Goal: Task Accomplishment & Management: Complete application form

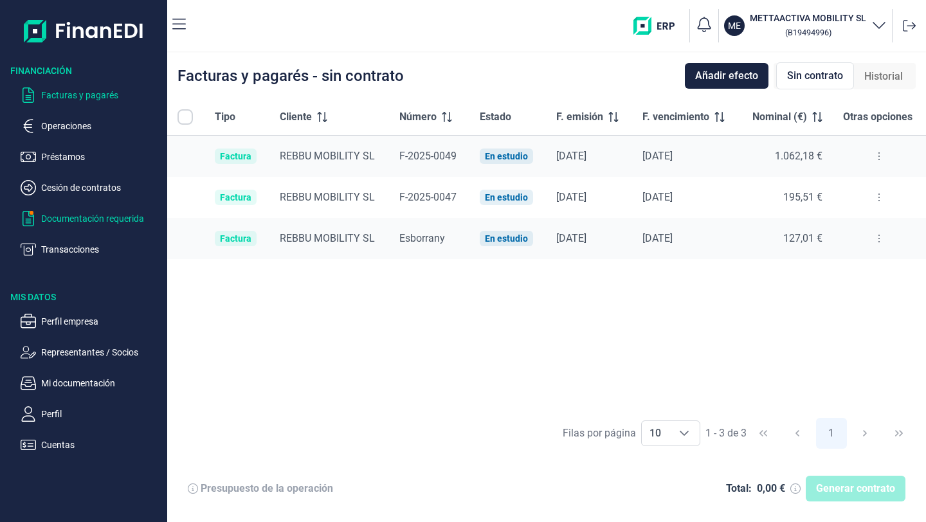
click at [84, 223] on p "Documentación requerida" at bounding box center [101, 218] width 121 height 15
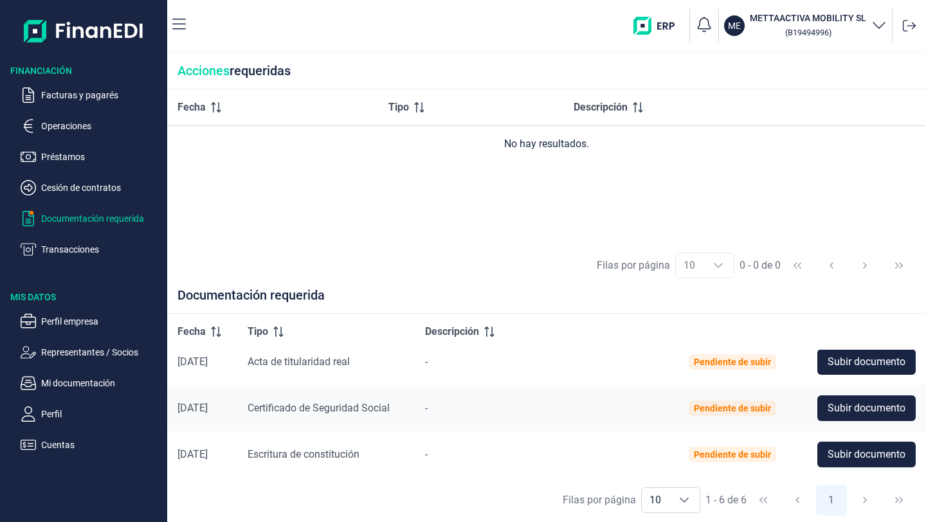
scroll to position [32, 0]
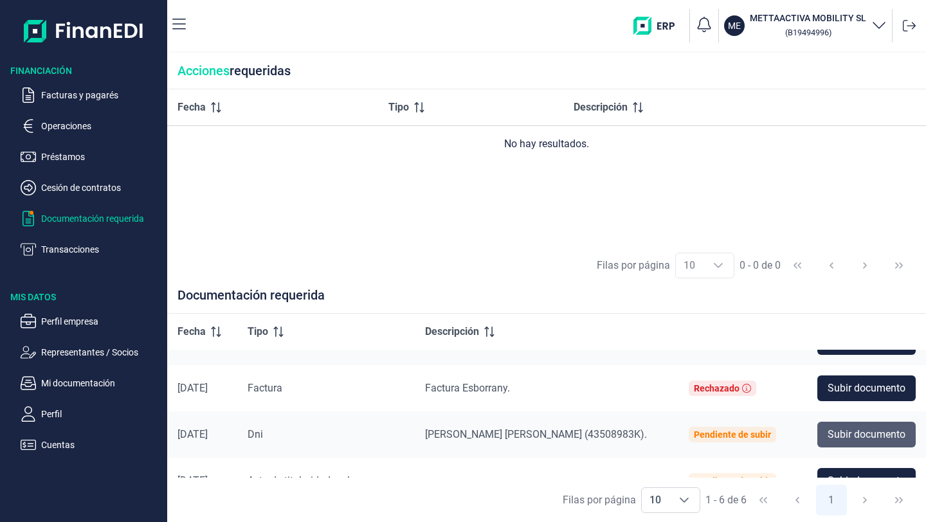
click at [860, 435] on span "Subir documento" at bounding box center [867, 434] width 78 height 15
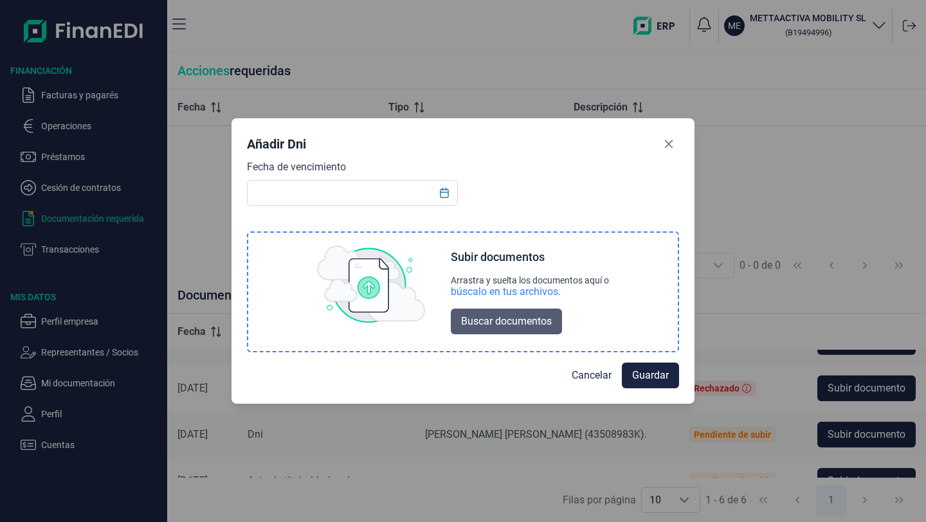
click at [473, 324] on span "Buscar documentos" at bounding box center [506, 321] width 91 height 15
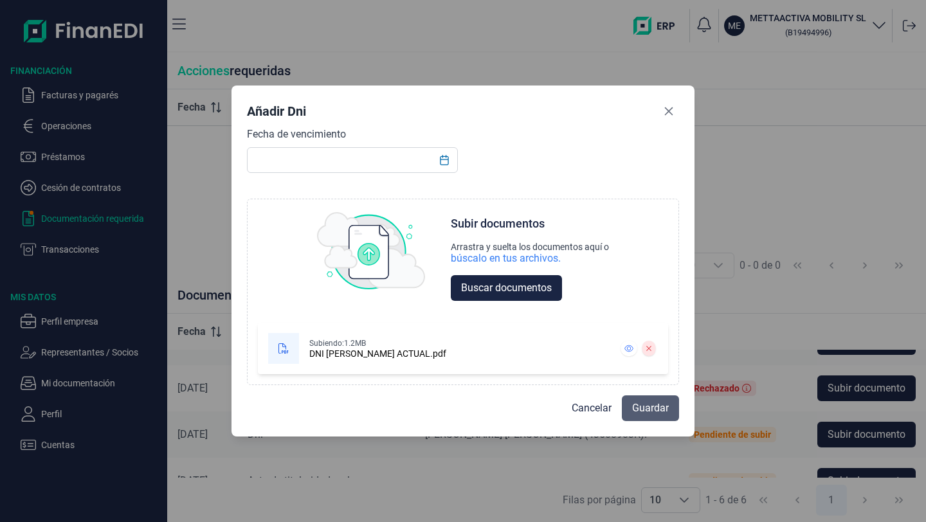
click at [649, 415] on span "Guardar" at bounding box center [650, 408] width 37 height 15
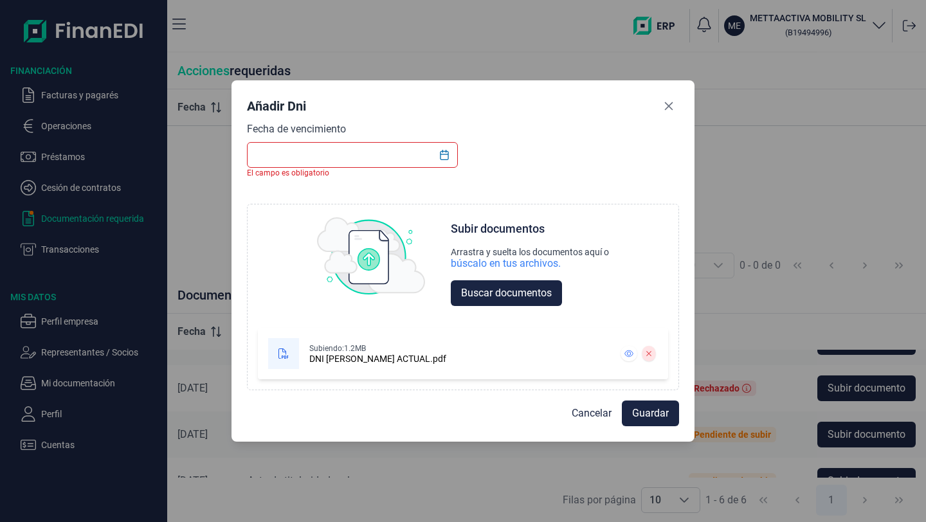
click at [356, 156] on input "text" at bounding box center [352, 155] width 211 height 26
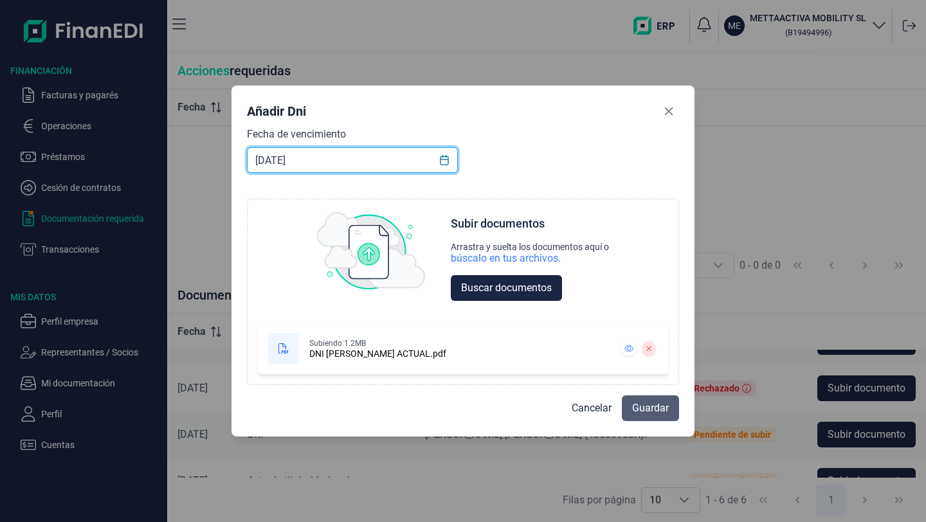
type input "[DATE]"
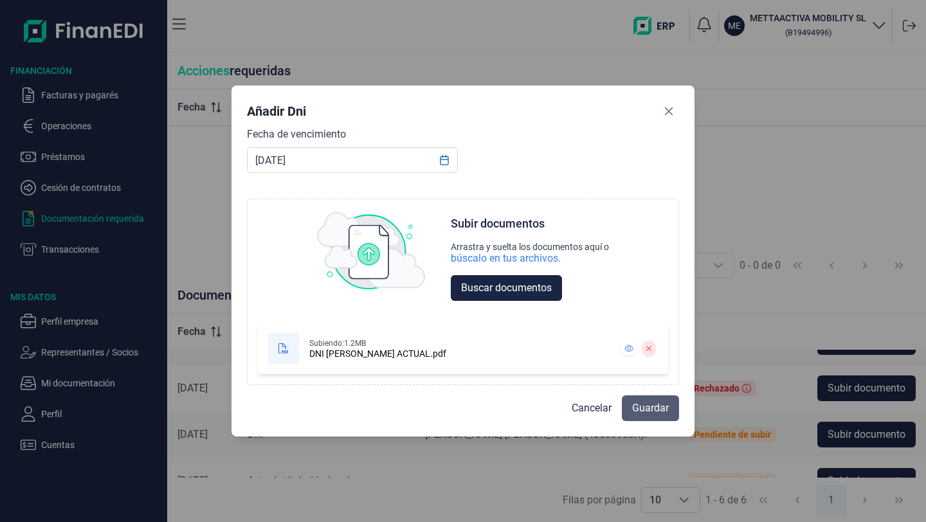
click at [661, 408] on span "Guardar" at bounding box center [650, 408] width 37 height 15
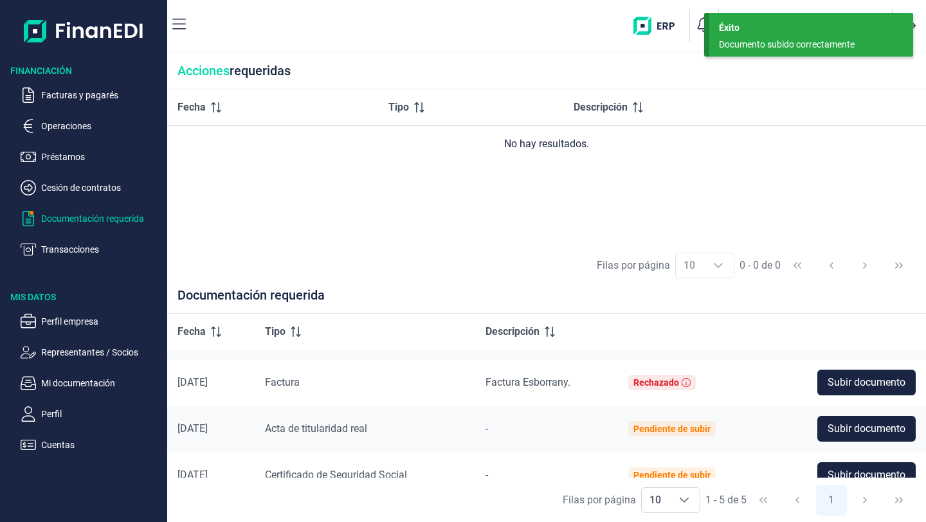
scroll to position [0, 0]
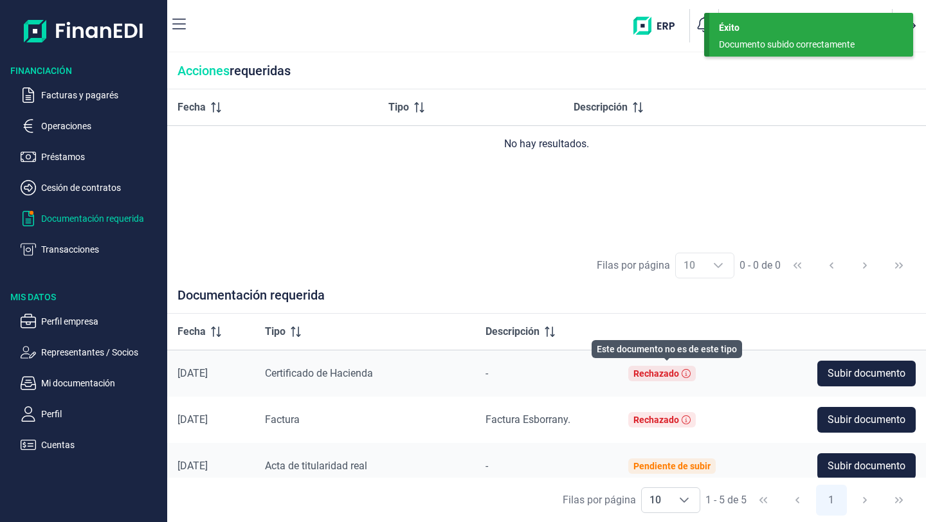
click at [688, 375] on icon at bounding box center [686, 373] width 9 height 9
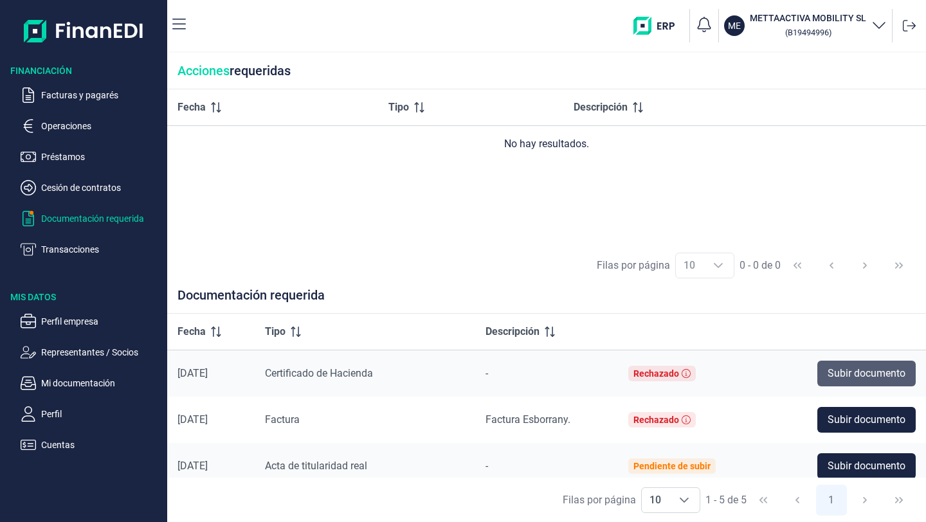
click at [880, 378] on span "Subir documento" at bounding box center [867, 373] width 78 height 15
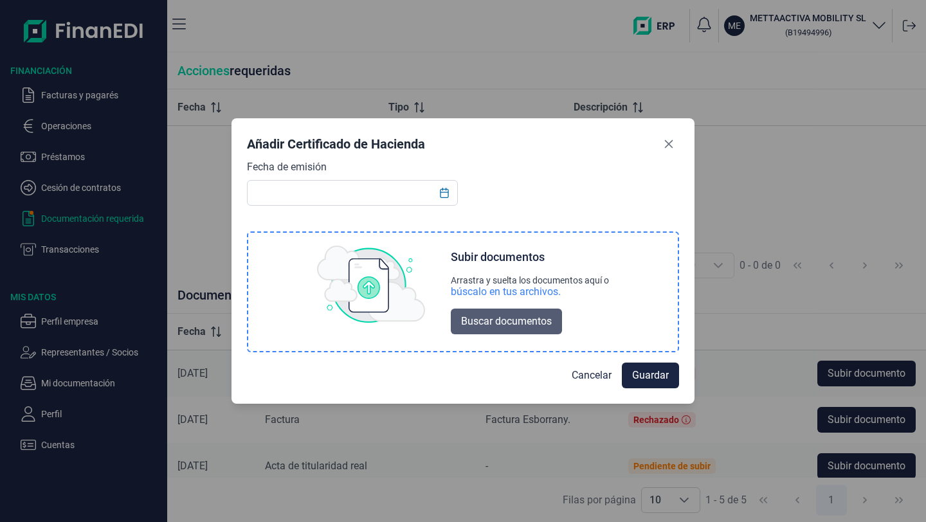
click at [478, 319] on span "Buscar documentos" at bounding box center [506, 321] width 91 height 15
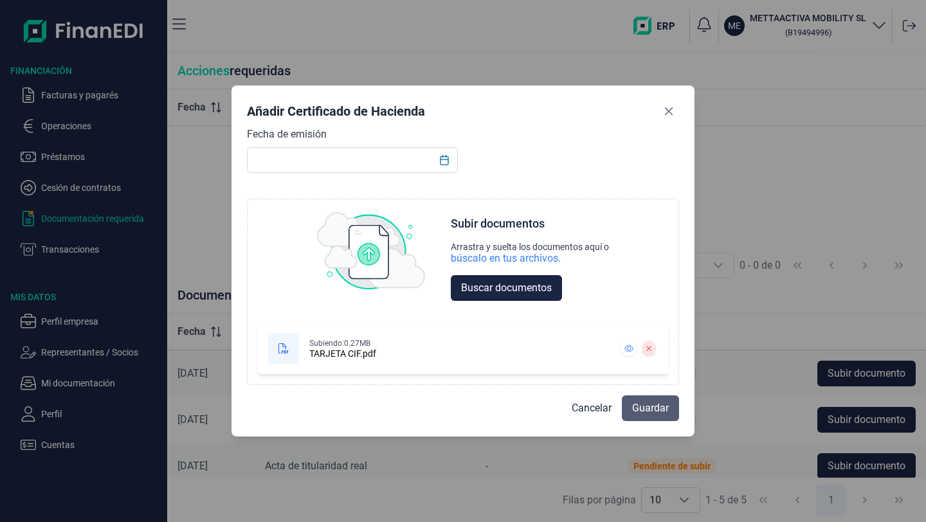
click at [651, 415] on span "Guardar" at bounding box center [650, 408] width 37 height 15
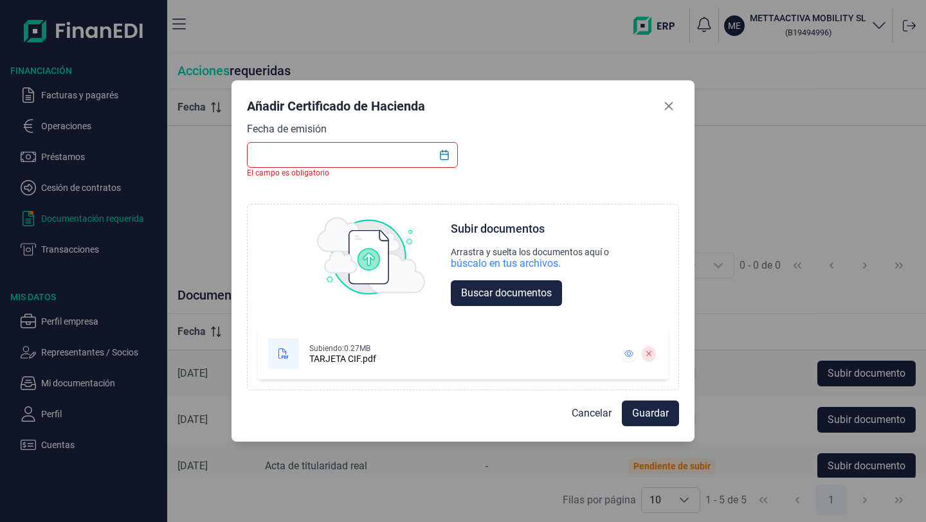
click at [341, 148] on input "text" at bounding box center [352, 155] width 211 height 26
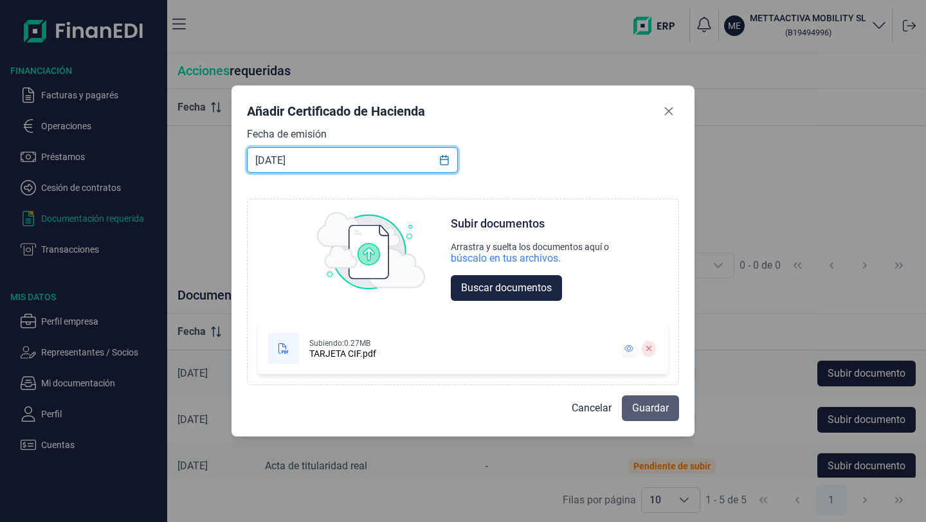
type input "[DATE]"
click at [632, 412] on span "Guardar" at bounding box center [650, 408] width 37 height 15
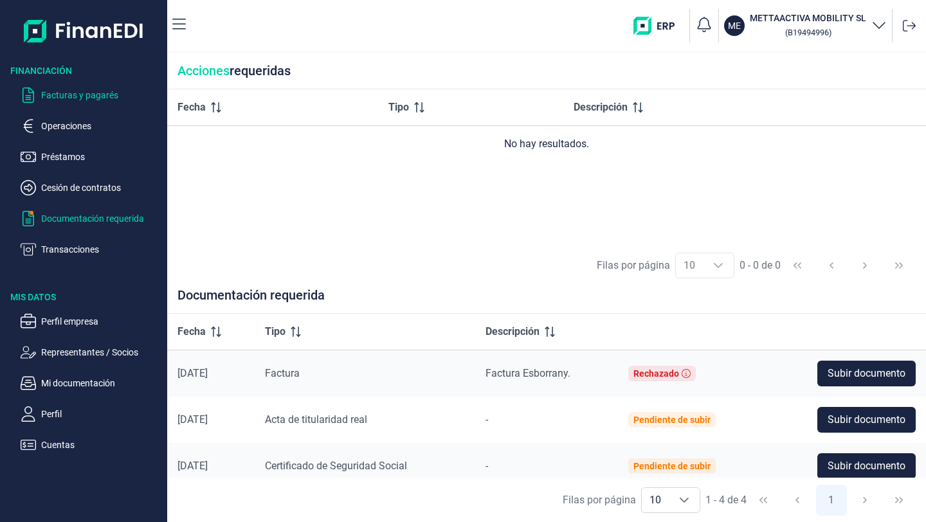
click at [62, 95] on p "Facturas y pagarés" at bounding box center [101, 94] width 121 height 15
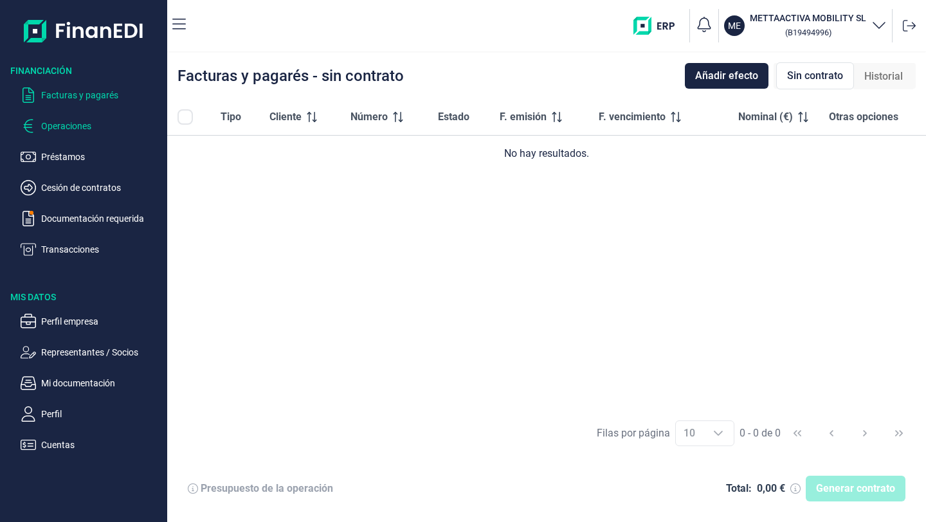
click at [69, 129] on p "Operaciones" at bounding box center [101, 125] width 121 height 15
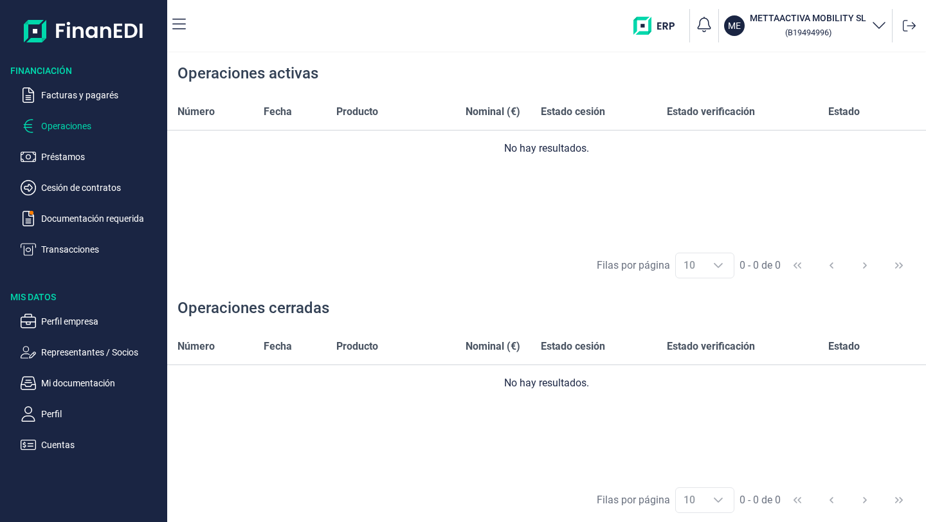
click at [77, 104] on ul "Facturas y pagarés Operaciones Préstamos Cesión de contratos Documentación requ…" at bounding box center [83, 167] width 167 height 180
click at [59, 225] on p "Documentación requerida" at bounding box center [101, 218] width 121 height 15
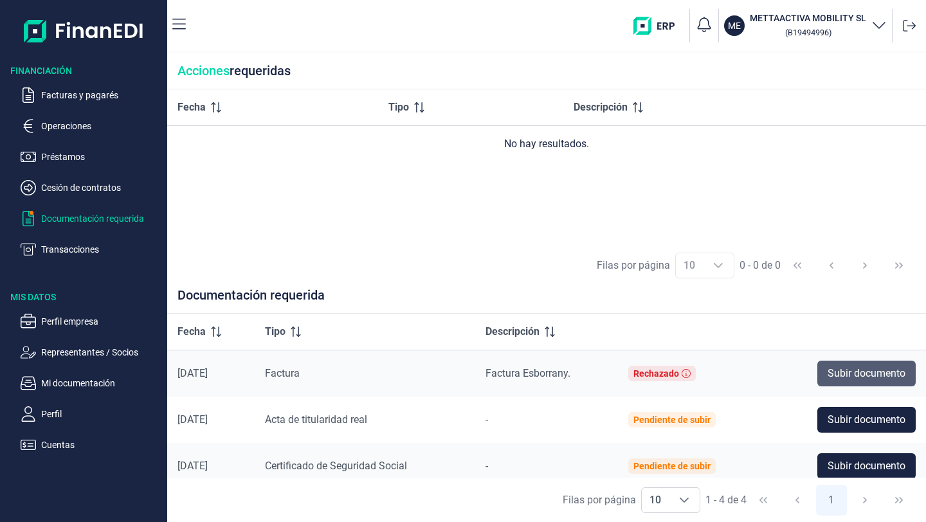
click at [890, 376] on span "Subir documento" at bounding box center [867, 373] width 78 height 15
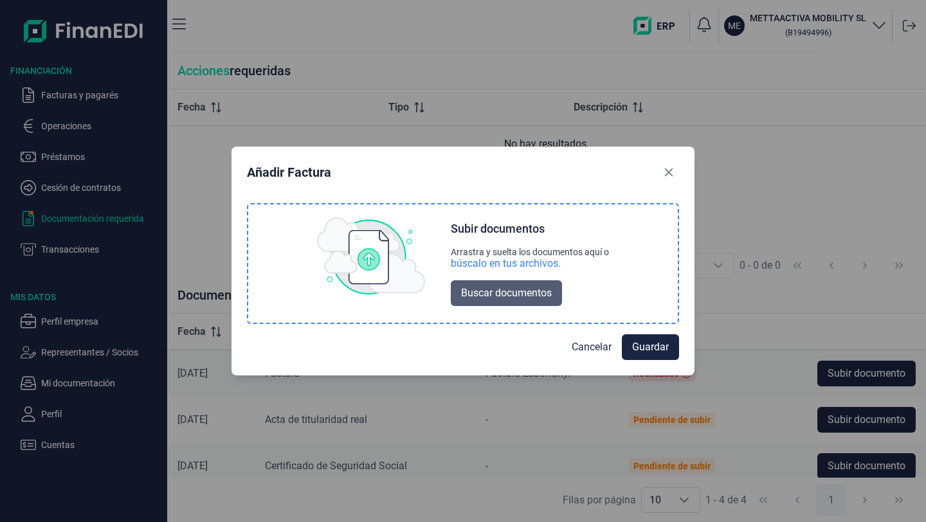
click at [517, 293] on span "Buscar documentos" at bounding box center [506, 293] width 91 height 15
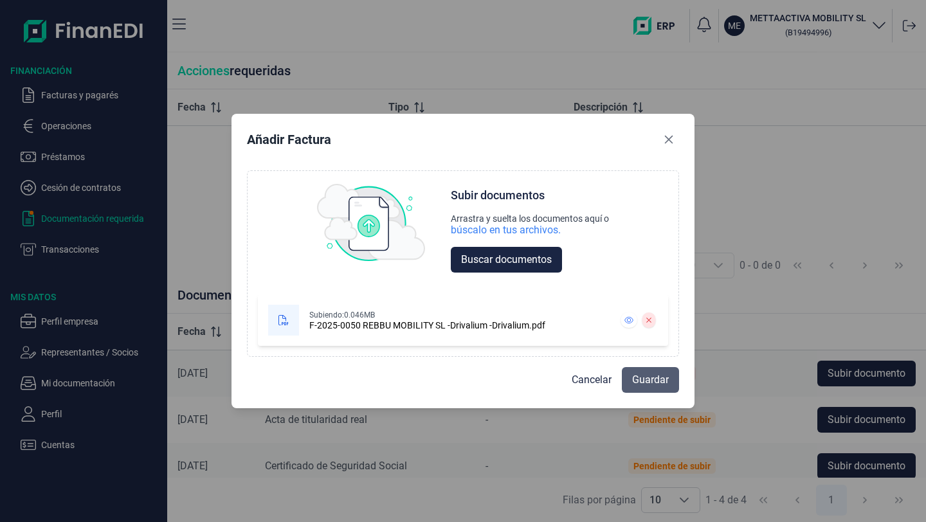
click at [661, 385] on span "Guardar" at bounding box center [650, 379] width 37 height 15
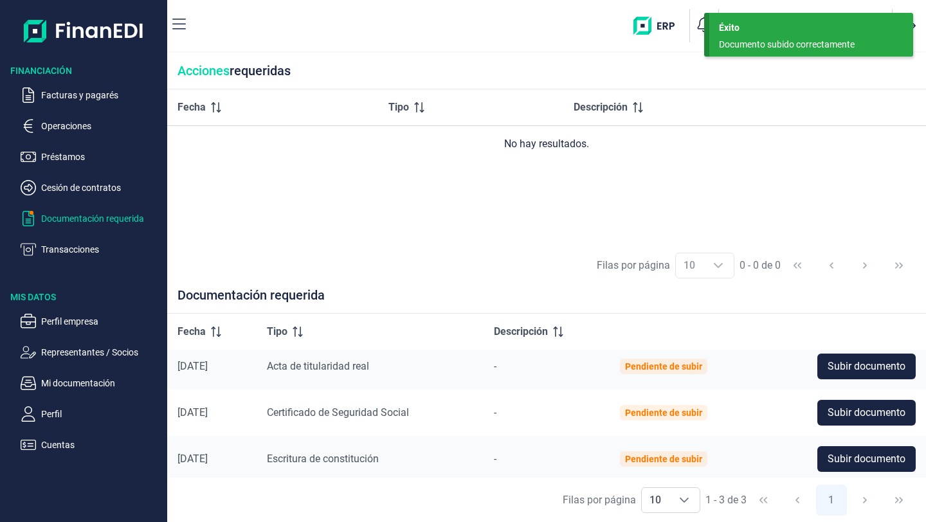
scroll to position [12, 0]
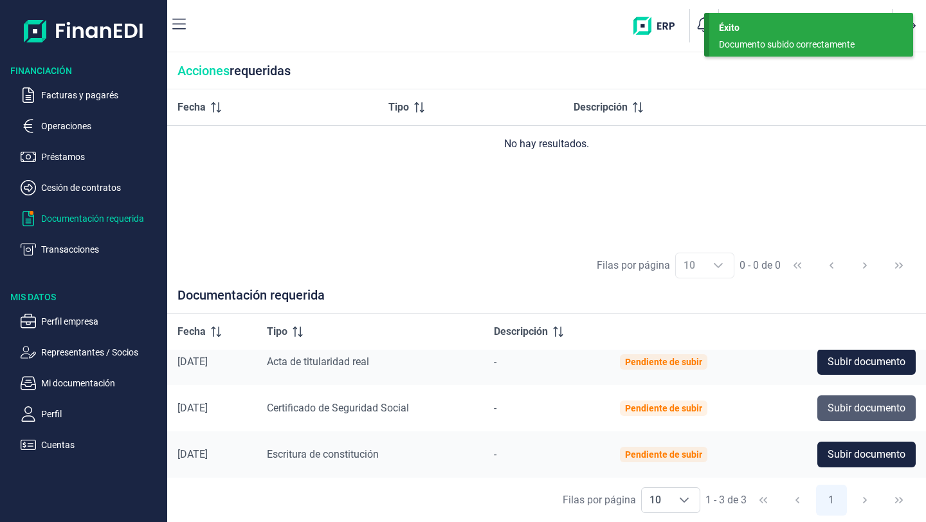
click at [854, 416] on span "Subir documento" at bounding box center [867, 408] width 78 height 15
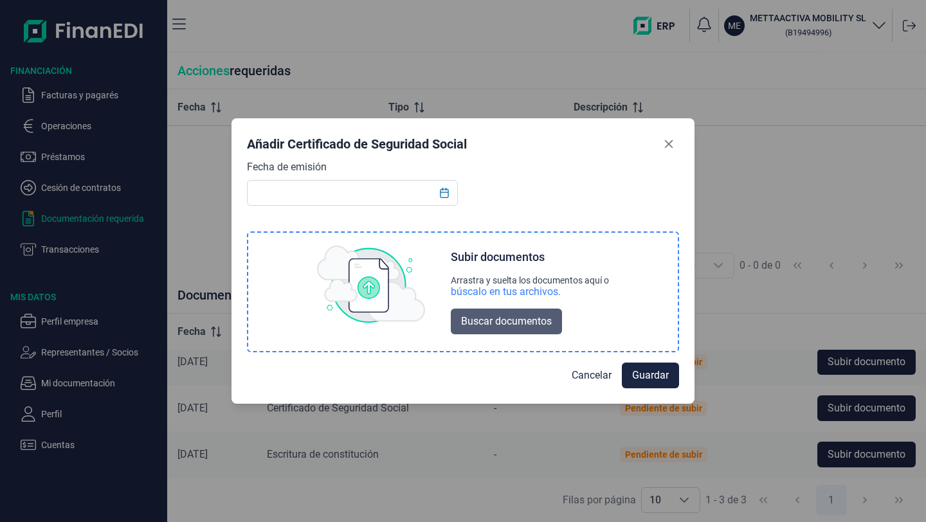
click at [489, 326] on span "Buscar documentos" at bounding box center [506, 321] width 91 height 15
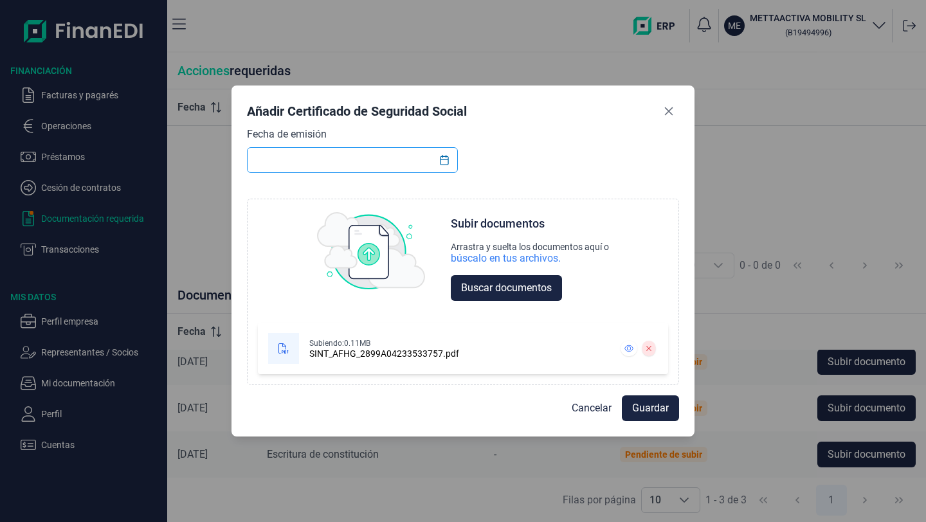
click at [297, 152] on input "text" at bounding box center [352, 160] width 211 height 26
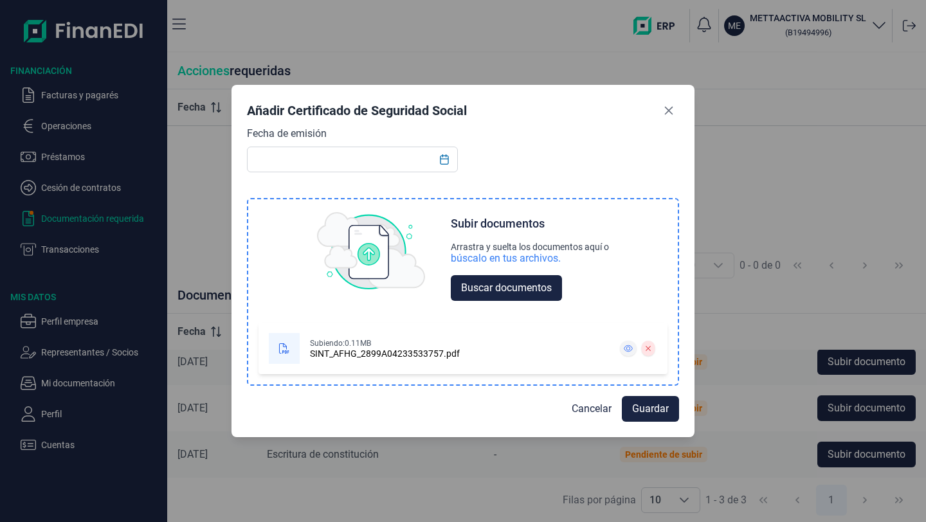
click at [626, 350] on icon at bounding box center [628, 349] width 9 height 8
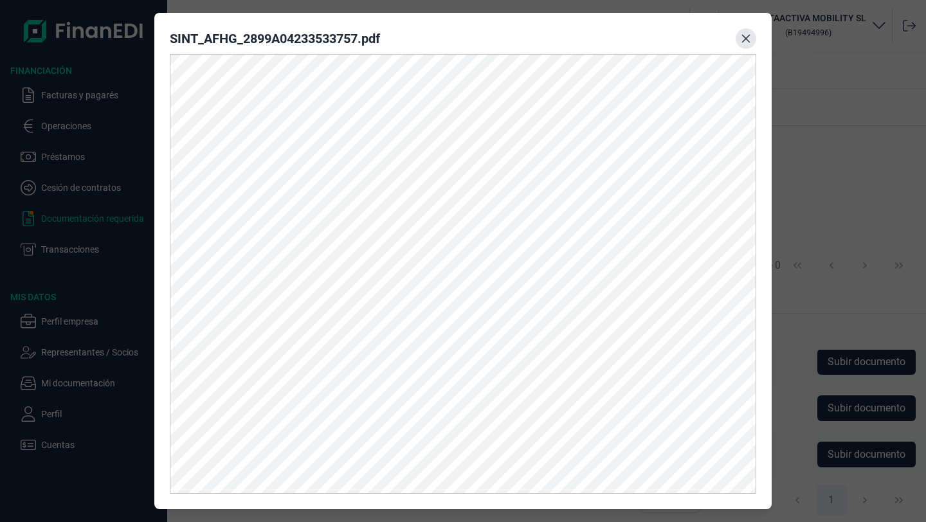
click at [751, 41] on button "Close" at bounding box center [746, 38] width 21 height 21
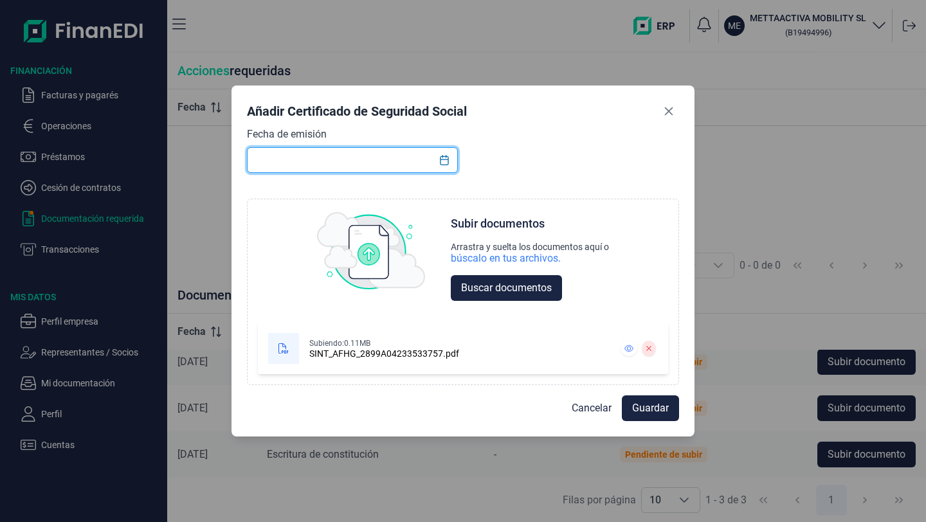
click at [342, 156] on input "text" at bounding box center [352, 160] width 211 height 26
type input "[DATE]"
click at [633, 404] on span "Guardar" at bounding box center [650, 408] width 37 height 15
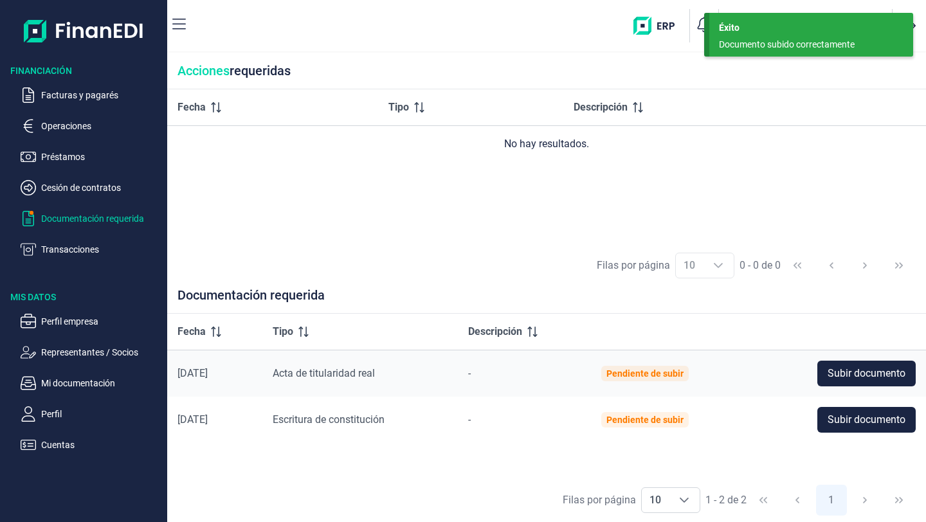
scroll to position [0, 0]
click at [78, 106] on ul "Facturas y pagarés Operaciones Préstamos Cesión de contratos Documentación requ…" at bounding box center [83, 167] width 167 height 180
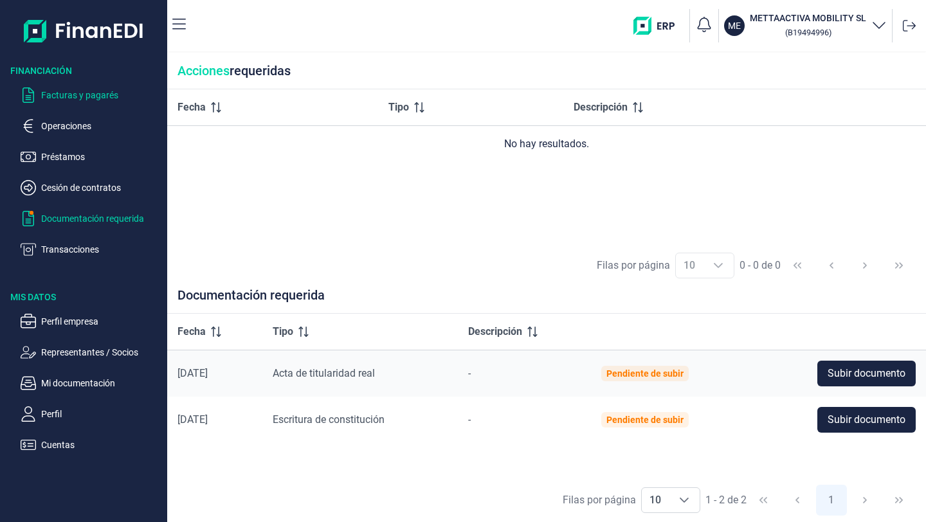
click at [77, 100] on p "Facturas y pagarés" at bounding box center [101, 94] width 121 height 15
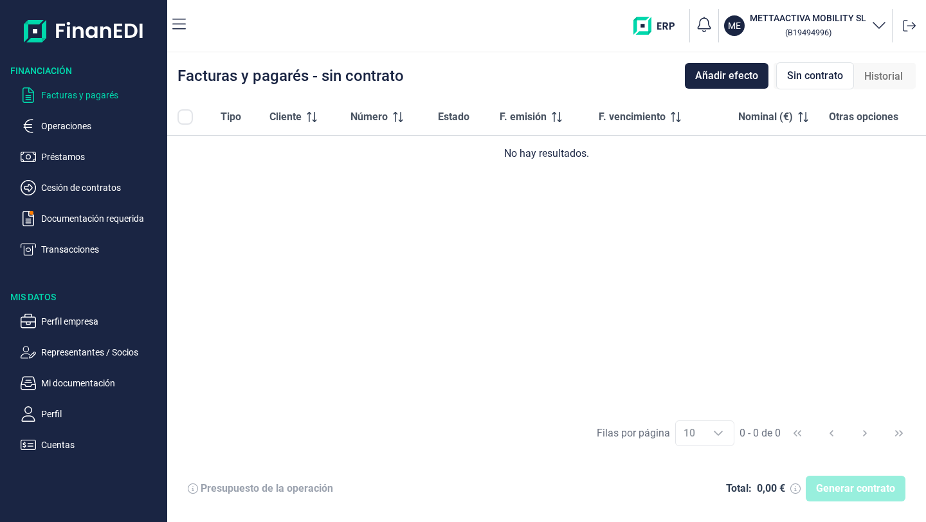
click at [902, 81] on span "Historial" at bounding box center [883, 76] width 39 height 15
